Goal: Task Accomplishment & Management: Use online tool/utility

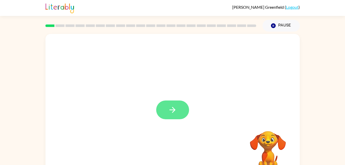
click at [174, 111] on icon "button" at bounding box center [172, 109] width 9 height 9
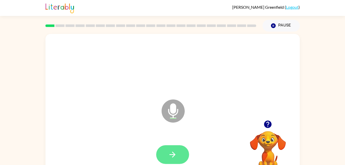
click at [166, 145] on button "button" at bounding box center [172, 154] width 33 height 19
click at [169, 161] on button "button" at bounding box center [172, 154] width 33 height 19
click at [167, 153] on button "button" at bounding box center [172, 154] width 33 height 19
click at [165, 156] on button "button" at bounding box center [172, 154] width 33 height 19
click at [178, 154] on button "button" at bounding box center [172, 154] width 33 height 19
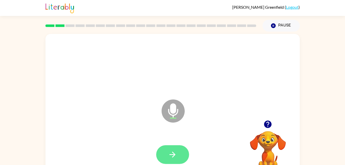
click at [163, 160] on button "button" at bounding box center [172, 154] width 33 height 19
click at [175, 159] on icon "button" at bounding box center [172, 154] width 9 height 9
click at [171, 149] on button "button" at bounding box center [172, 154] width 33 height 19
click at [173, 153] on icon "button" at bounding box center [172, 154] width 6 height 6
click at [170, 153] on icon "button" at bounding box center [172, 154] width 9 height 9
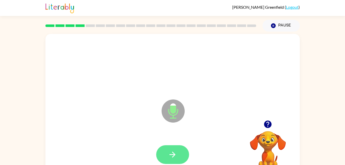
click at [173, 151] on icon "button" at bounding box center [172, 154] width 9 height 9
click at [177, 152] on button "button" at bounding box center [172, 154] width 33 height 19
click at [177, 153] on button "button" at bounding box center [172, 154] width 33 height 19
click at [165, 162] on button "button" at bounding box center [172, 154] width 33 height 19
click at [177, 152] on icon "button" at bounding box center [172, 154] width 9 height 9
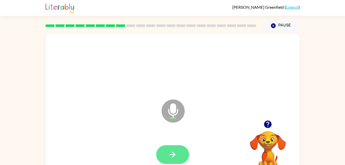
click at [170, 157] on icon "button" at bounding box center [172, 154] width 9 height 9
click at [170, 160] on button "button" at bounding box center [172, 154] width 33 height 19
click at [169, 162] on button "button" at bounding box center [172, 154] width 33 height 19
click at [172, 158] on icon "button" at bounding box center [172, 154] width 9 height 9
click at [175, 154] on icon "button" at bounding box center [172, 154] width 9 height 9
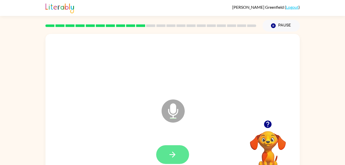
click at [172, 157] on icon "button" at bounding box center [172, 154] width 6 height 6
click at [169, 156] on icon "button" at bounding box center [172, 154] width 9 height 9
click at [168, 148] on button "button" at bounding box center [172, 154] width 33 height 19
click at [181, 154] on button "button" at bounding box center [172, 154] width 33 height 19
click at [170, 150] on icon "button" at bounding box center [172, 154] width 9 height 9
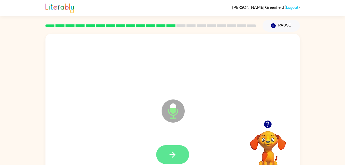
click at [171, 159] on button "button" at bounding box center [172, 154] width 33 height 19
click at [172, 151] on icon "button" at bounding box center [172, 154] width 9 height 9
click at [173, 156] on icon "button" at bounding box center [172, 154] width 6 height 6
click at [163, 152] on button "button" at bounding box center [172, 154] width 33 height 19
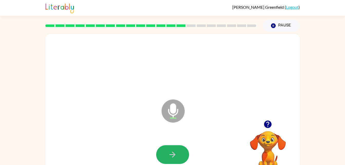
click at [163, 152] on button "button" at bounding box center [172, 154] width 33 height 19
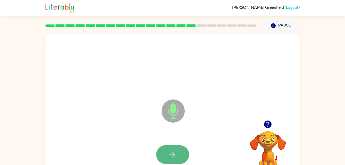
click at [163, 153] on button "button" at bounding box center [172, 154] width 33 height 19
click at [179, 150] on button "button" at bounding box center [172, 154] width 33 height 19
click at [162, 156] on button "button" at bounding box center [172, 154] width 33 height 19
click at [162, 157] on button "button" at bounding box center [172, 154] width 33 height 19
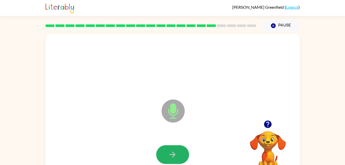
click at [162, 159] on button "button" at bounding box center [172, 154] width 33 height 19
click at [163, 159] on button "button" at bounding box center [172, 154] width 33 height 19
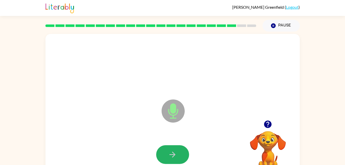
click at [163, 159] on button "button" at bounding box center [172, 154] width 33 height 19
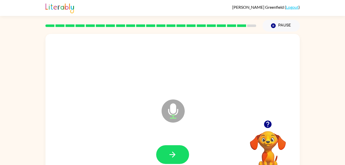
click at [163, 159] on button "button" at bounding box center [172, 154] width 33 height 19
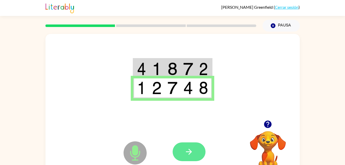
click at [189, 148] on icon "button" at bounding box center [188, 151] width 9 height 9
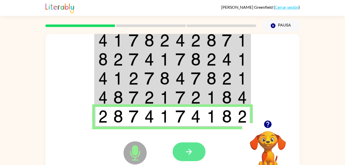
click at [185, 149] on icon "button" at bounding box center [188, 151] width 9 height 9
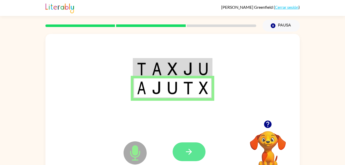
click at [197, 151] on button "button" at bounding box center [188, 151] width 33 height 19
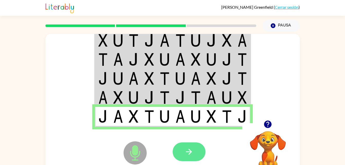
click at [191, 150] on icon "button" at bounding box center [188, 151] width 9 height 9
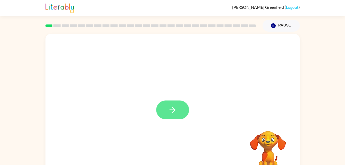
click at [169, 117] on button "button" at bounding box center [172, 109] width 33 height 19
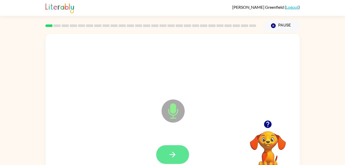
click at [164, 149] on button "button" at bounding box center [172, 154] width 33 height 19
click at [173, 152] on icon "button" at bounding box center [172, 154] width 9 height 9
click at [172, 149] on button "button" at bounding box center [172, 154] width 33 height 19
click at [168, 147] on button "button" at bounding box center [172, 154] width 33 height 19
click at [170, 154] on icon "button" at bounding box center [172, 154] width 6 height 6
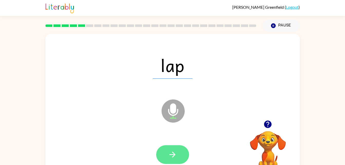
click at [171, 157] on icon "button" at bounding box center [172, 154] width 9 height 9
click at [172, 153] on icon "button" at bounding box center [172, 154] width 9 height 9
click at [174, 151] on icon "button" at bounding box center [172, 154] width 9 height 9
click at [174, 157] on icon "button" at bounding box center [172, 154] width 9 height 9
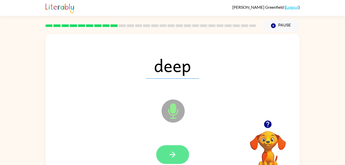
click at [171, 154] on icon "button" at bounding box center [172, 154] width 6 height 6
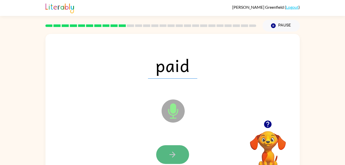
click at [168, 153] on button "button" at bounding box center [172, 154] width 33 height 19
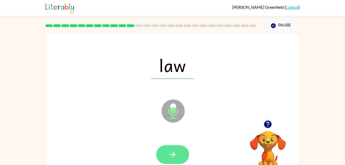
click at [170, 152] on icon "button" at bounding box center [172, 154] width 9 height 9
click at [168, 145] on button "button" at bounding box center [172, 154] width 33 height 19
click at [172, 154] on icon "button" at bounding box center [172, 154] width 9 height 9
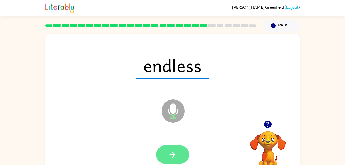
click at [179, 155] on button "button" at bounding box center [172, 154] width 33 height 19
click at [169, 151] on icon "button" at bounding box center [172, 154] width 9 height 9
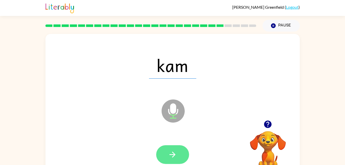
click at [168, 154] on icon "button" at bounding box center [172, 154] width 9 height 9
click at [168, 155] on icon "button" at bounding box center [172, 154] width 9 height 9
click at [174, 157] on icon "button" at bounding box center [172, 154] width 9 height 9
click at [171, 159] on icon "button" at bounding box center [172, 154] width 9 height 9
